Goal: Information Seeking & Learning: Learn about a topic

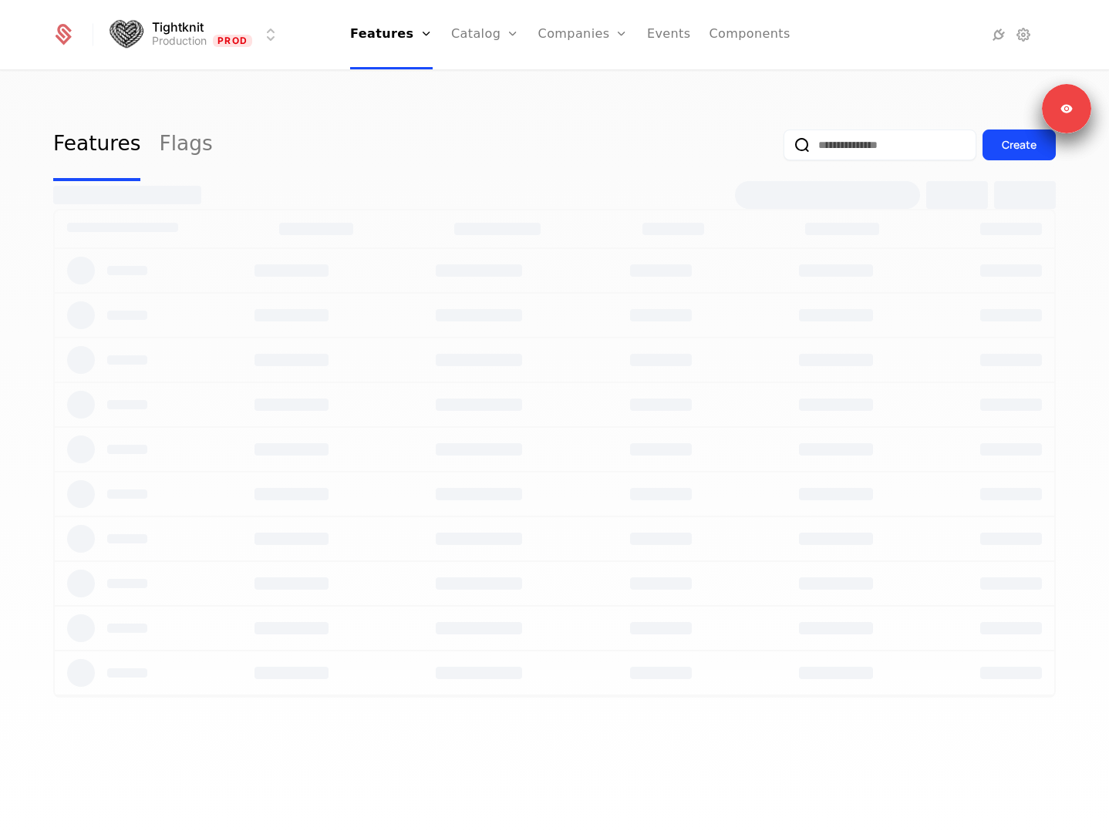
select select "**"
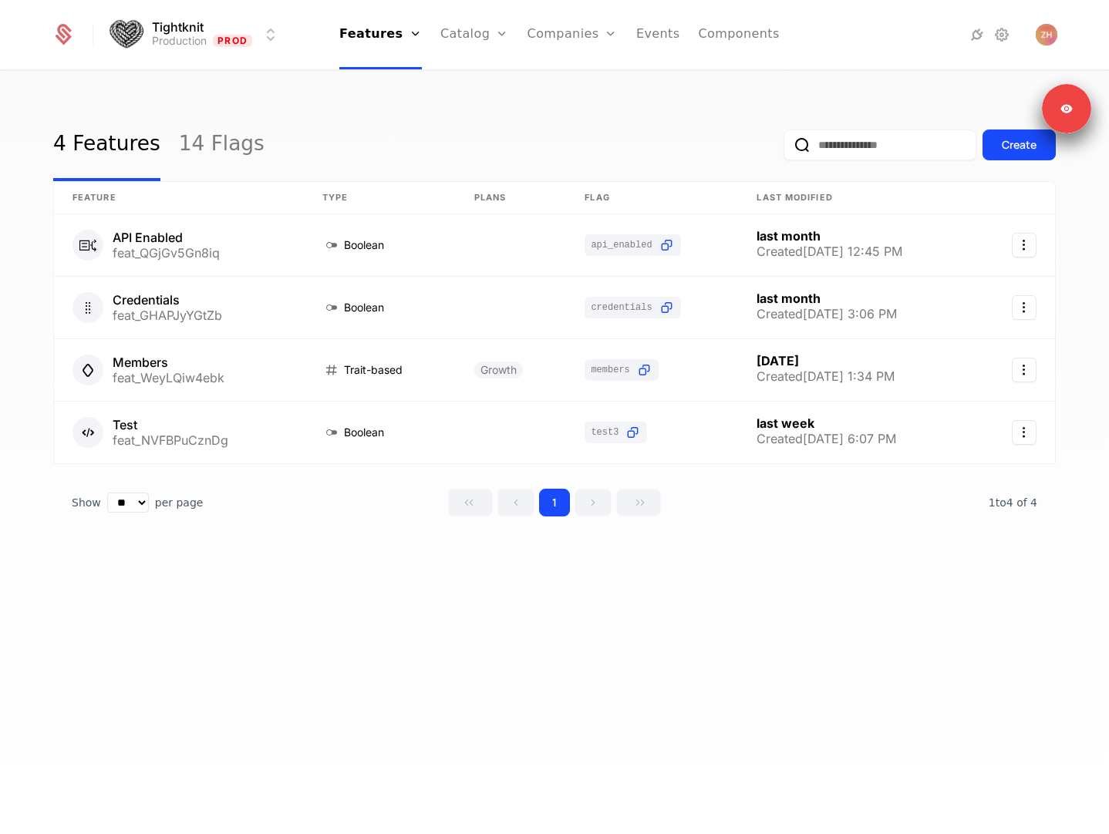
click at [651, 41] on link "Events" at bounding box center [658, 34] width 44 height 69
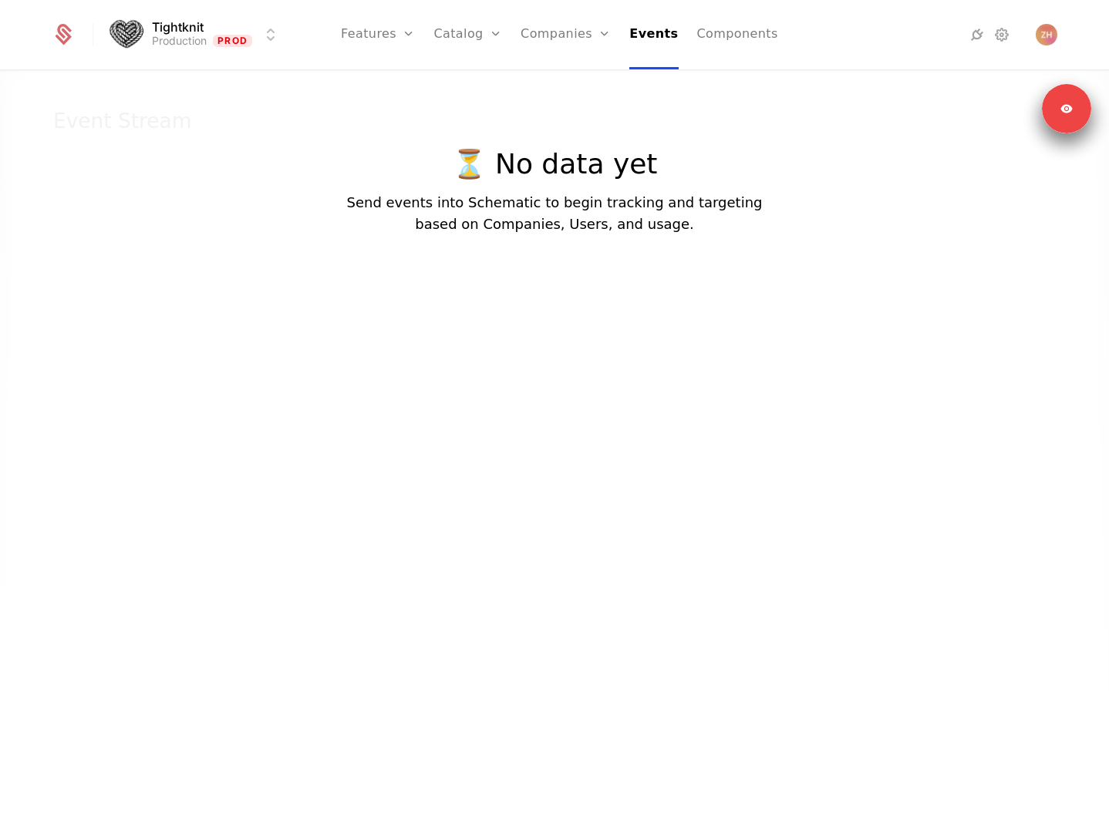
click at [202, 49] on html "Tightknit Production Prod Features Features Flags Catalog Plans Add Ons Credits…" at bounding box center [554, 417] width 1109 height 834
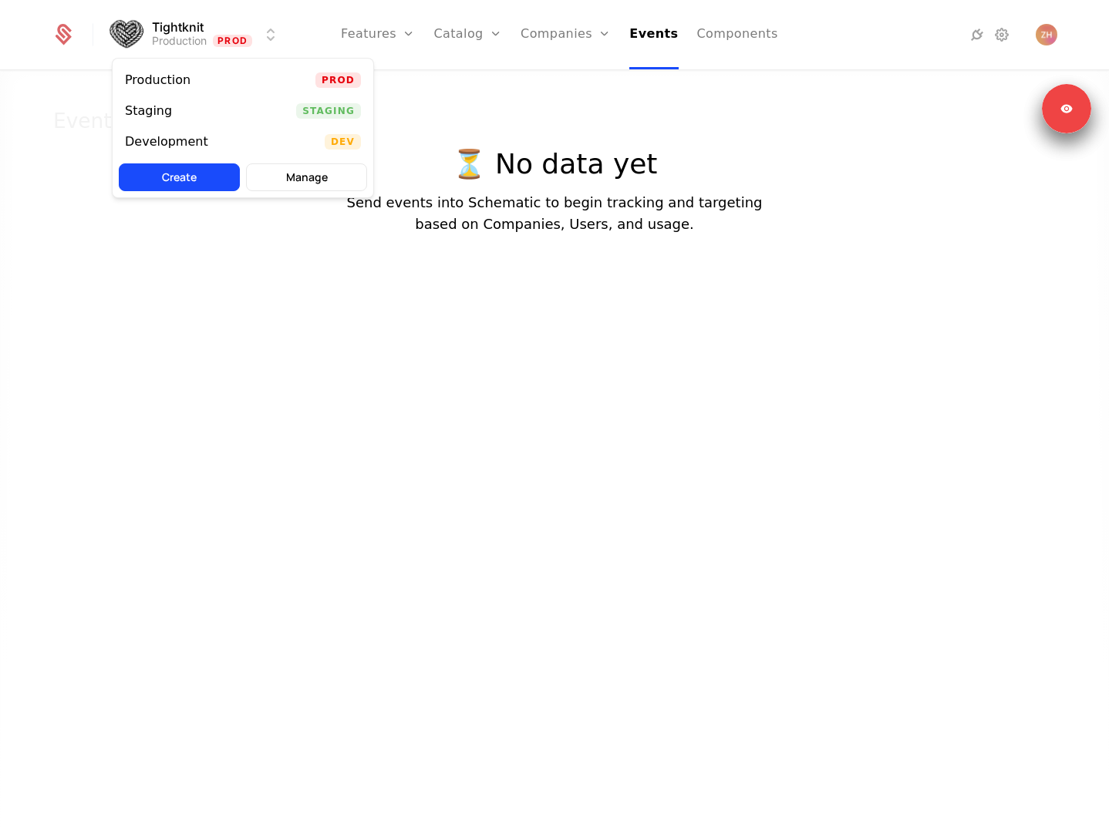
click at [219, 106] on div "Staging Staging" at bounding box center [243, 111] width 261 height 31
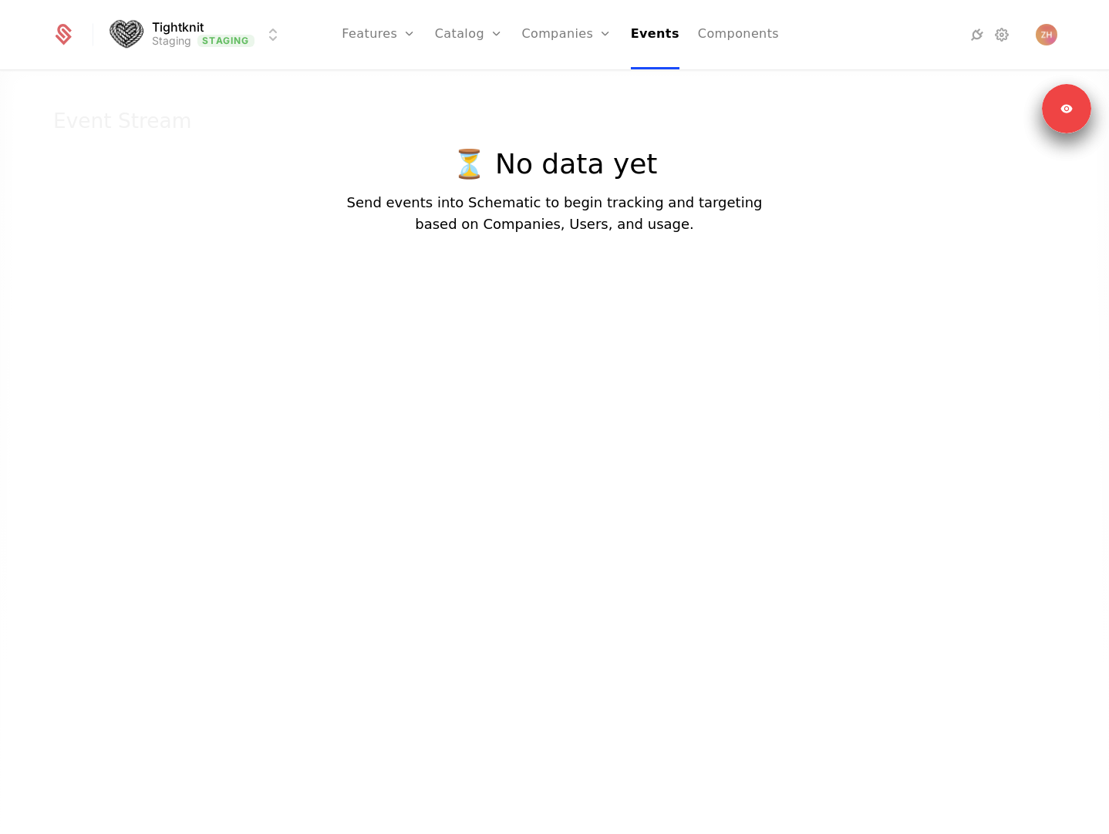
click at [195, 42] on html "Tightknit Staging Staging Features Features Flags Catalog Plans Add Ons Credits…" at bounding box center [554, 417] width 1109 height 834
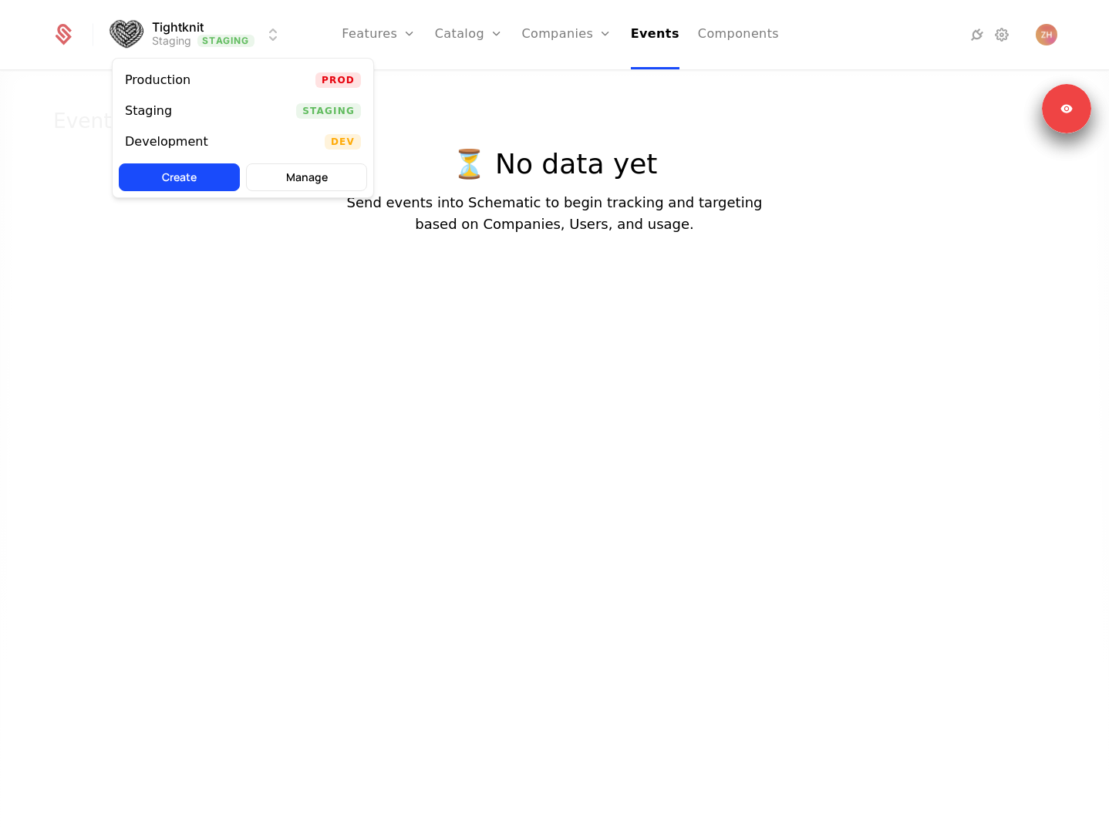
click at [211, 141] on div "Development" at bounding box center [173, 141] width 96 height 15
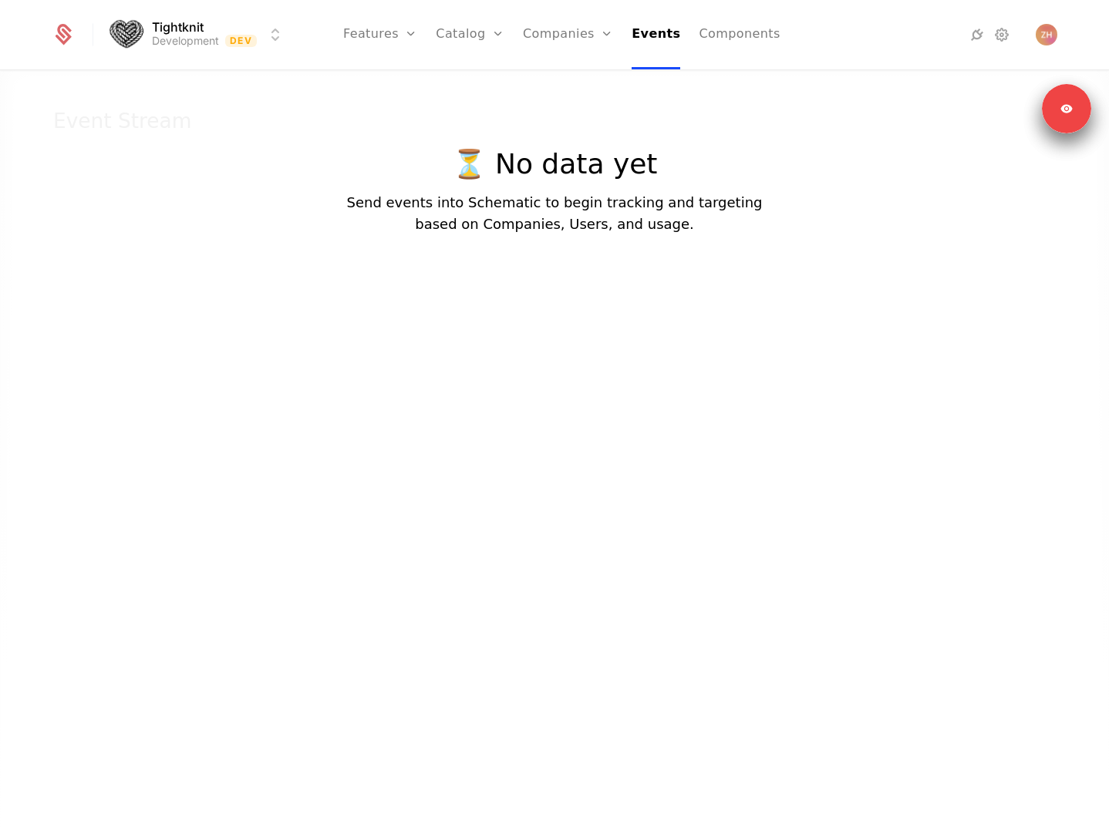
click at [375, 32] on link "Features" at bounding box center [380, 34] width 74 height 69
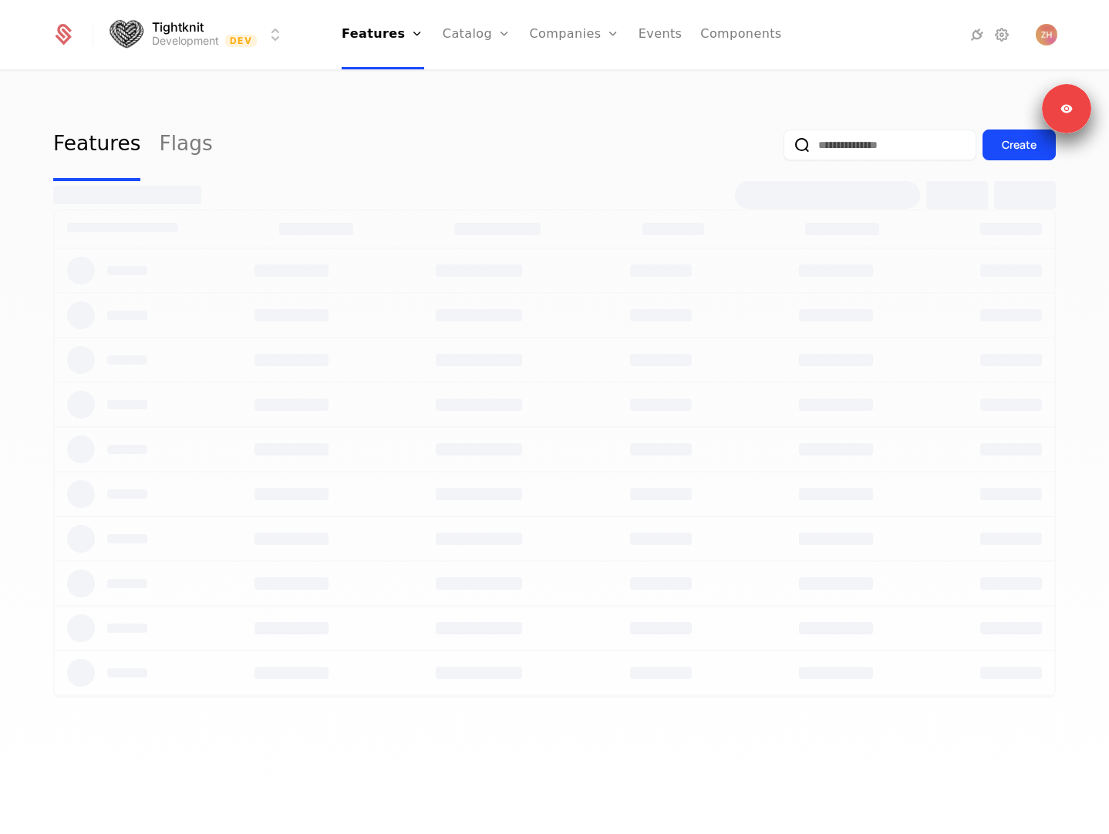
select select "**"
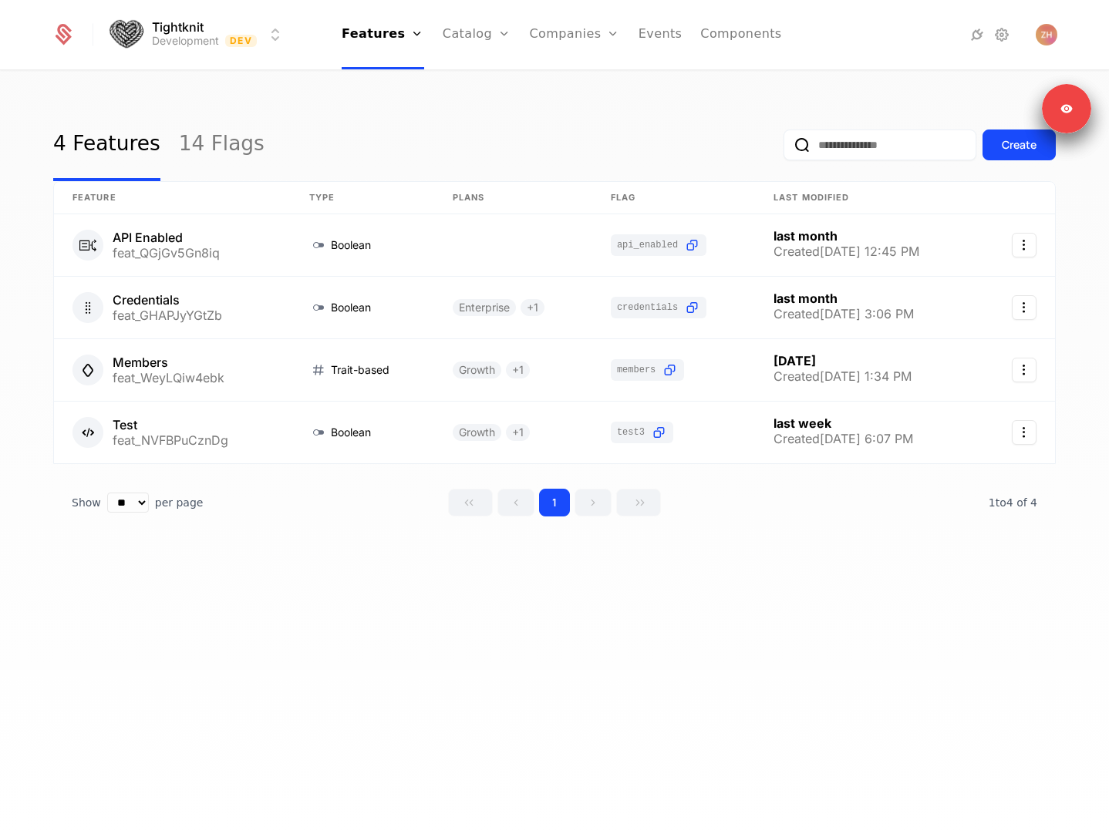
click at [188, 39] on html "Tightknit Development Dev Features Features Flags Catalog Plans Add Ons Credits…" at bounding box center [554, 417] width 1109 height 834
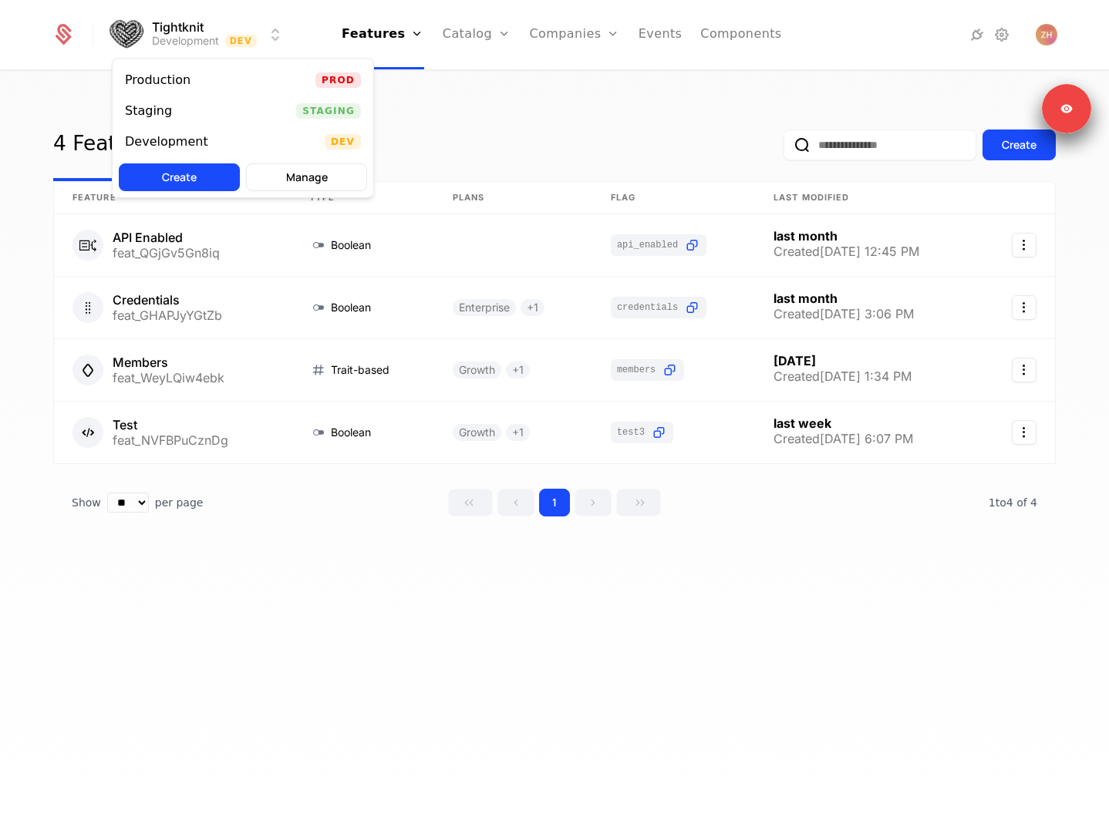
click at [201, 90] on div "Production Prod" at bounding box center [243, 80] width 261 height 31
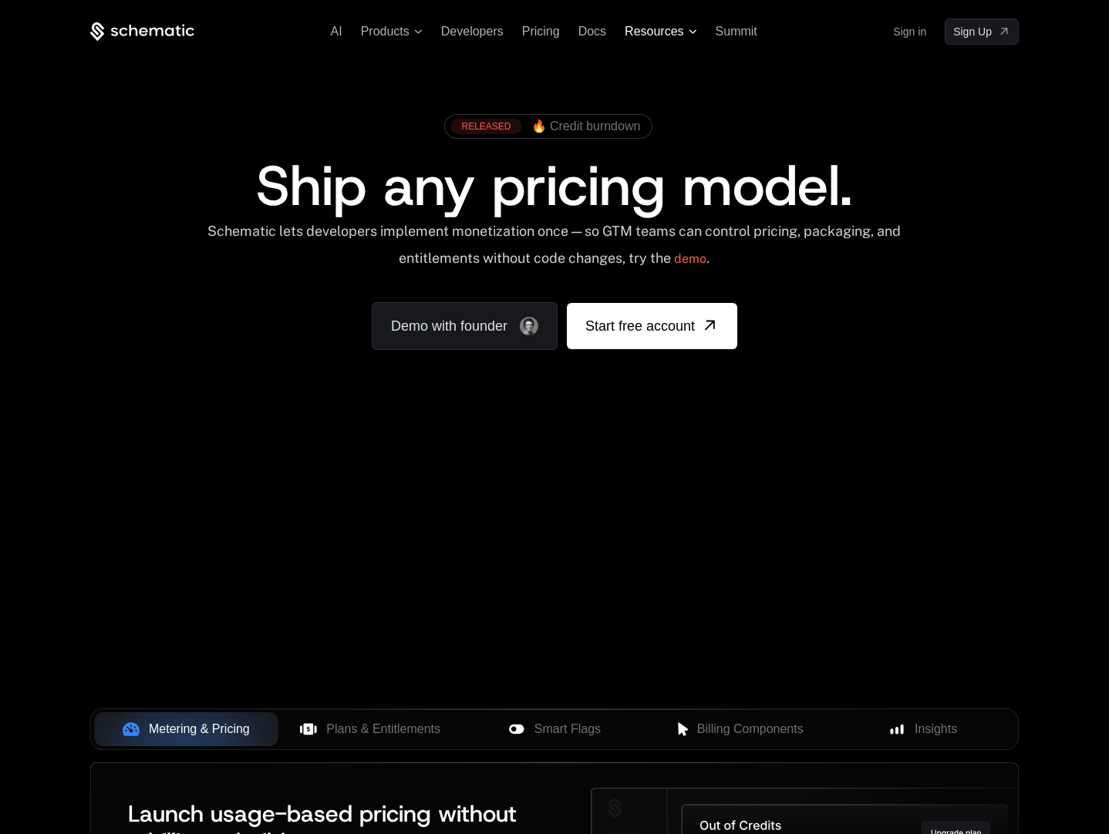
click at [669, 31] on span "Resources" at bounding box center [653, 32] width 59 height 14
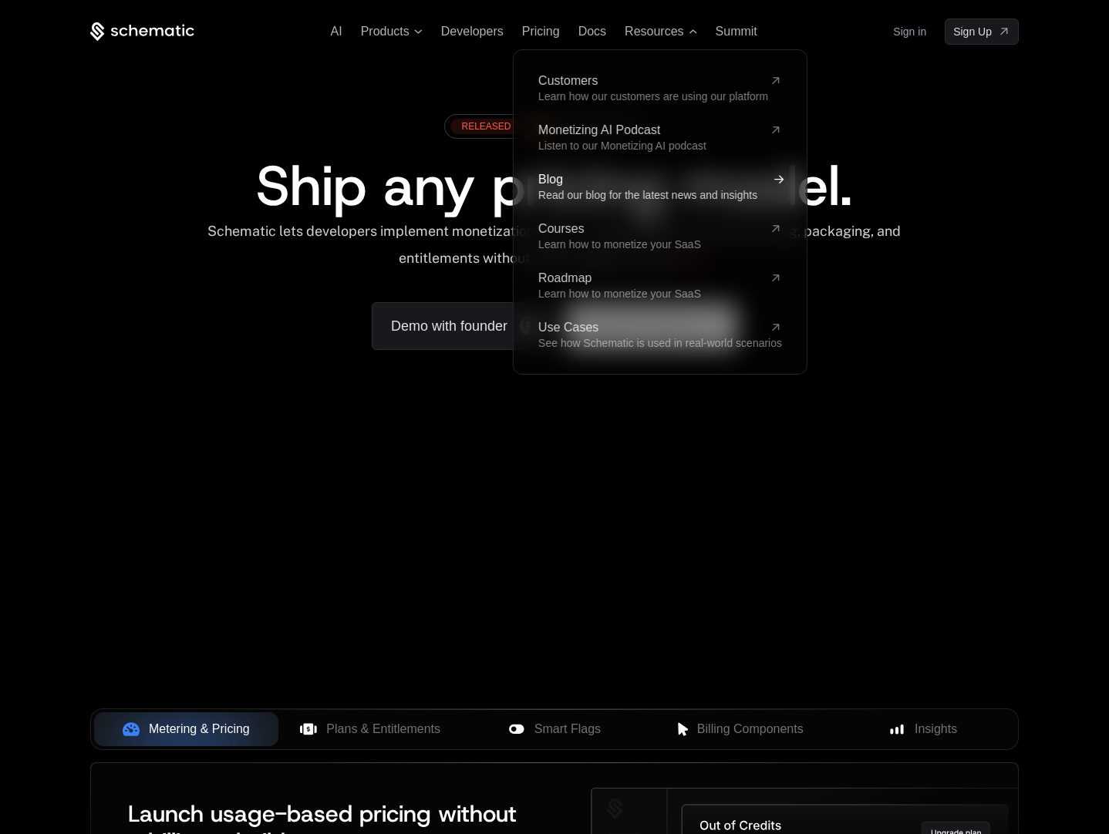
click at [585, 189] on span "Read our blog for the latest news and insights" at bounding box center [647, 195] width 219 height 12
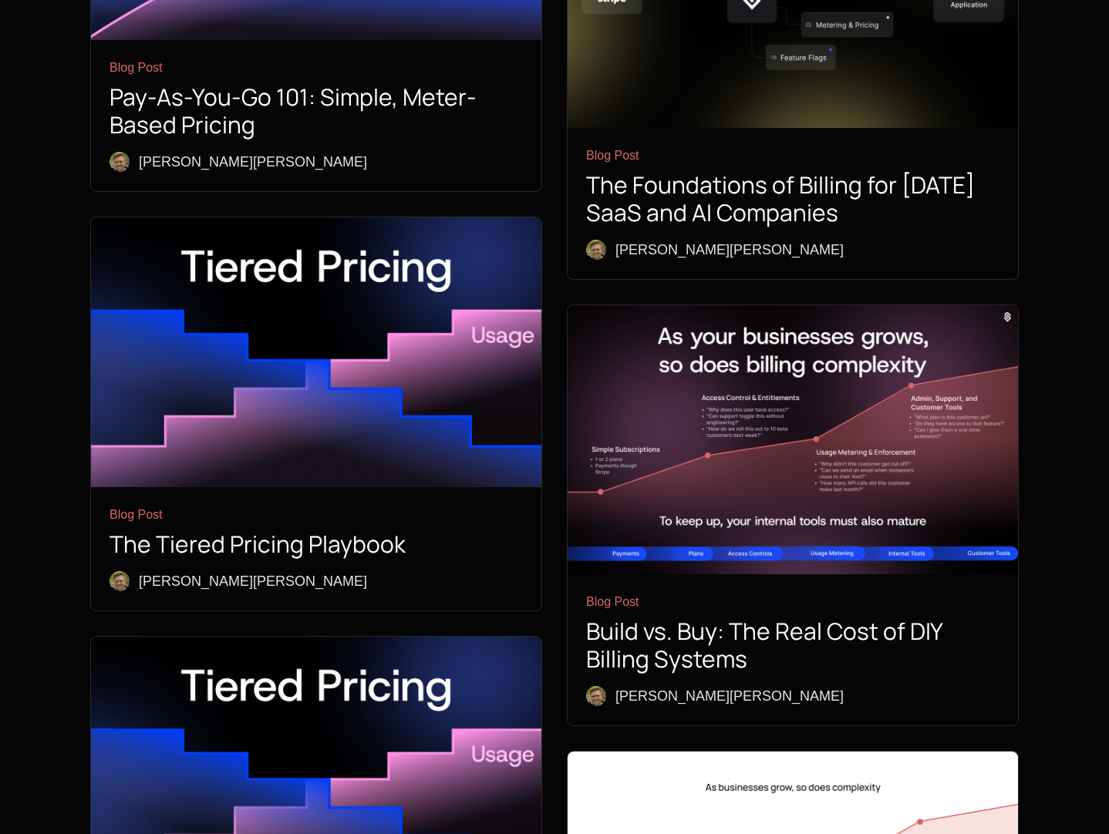
scroll to position [4112, 0]
